Goal: Information Seeking & Learning: Learn about a topic

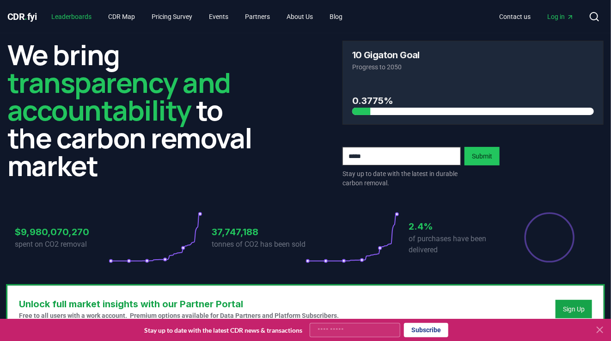
click at [74, 12] on link "Leaderboards" at bounding box center [71, 16] width 55 height 17
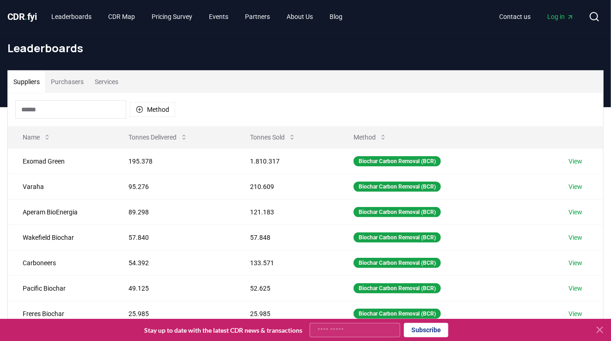
click at [56, 108] on input at bounding box center [70, 109] width 111 height 18
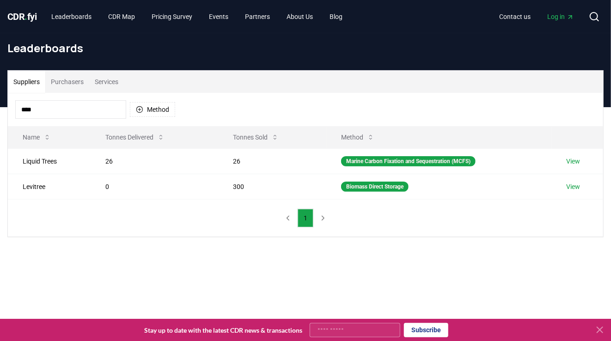
type input "****"
